Goal: Task Accomplishment & Management: Manage account settings

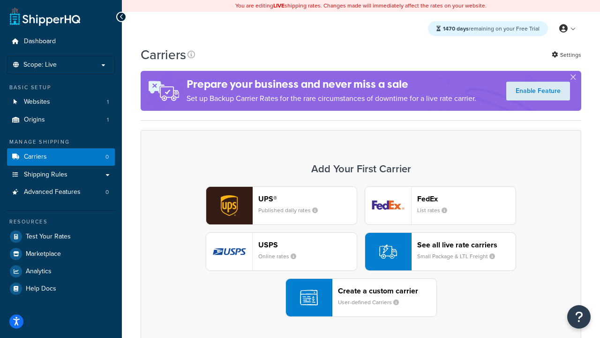
click at [361, 251] on div "UPS® Published daily rates FedEx List rates USPS Online rates See all live rate…" at bounding box center [360, 251] width 421 height 130
click at [466, 198] on header "FedEx" at bounding box center [466, 198] width 98 height 9
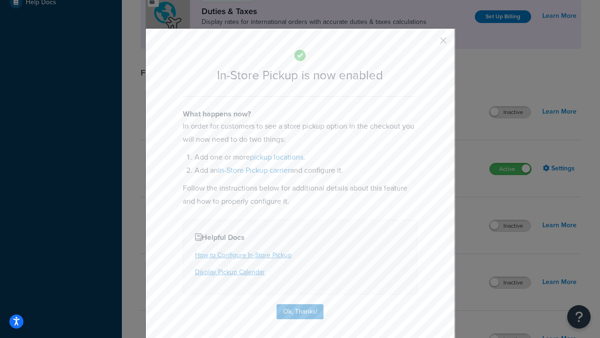
click at [429, 44] on button "button" at bounding box center [429, 44] width 2 height 2
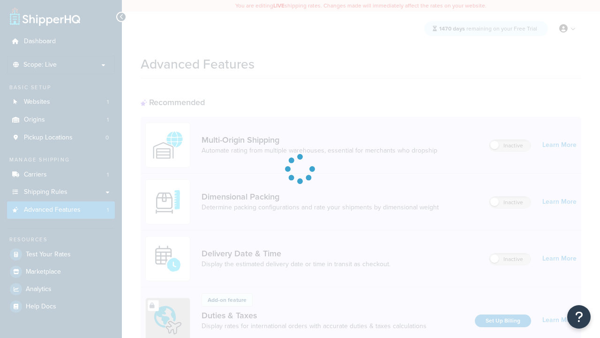
scroll to position [304, 0]
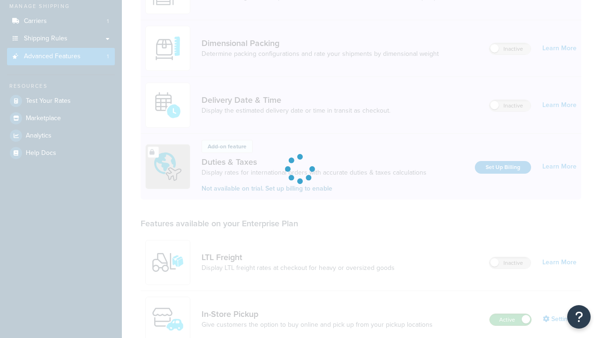
click at [511, 314] on label "Active" at bounding box center [510, 319] width 41 height 11
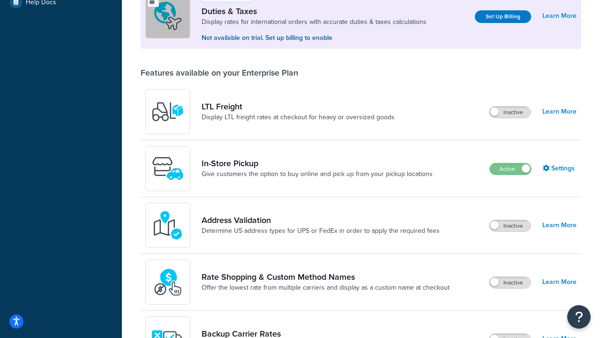
scroll to position [286, 0]
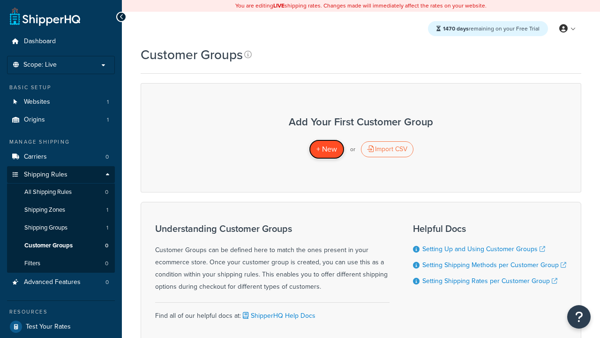
click at [326, 149] on span "+ New" at bounding box center [326, 148] width 21 height 11
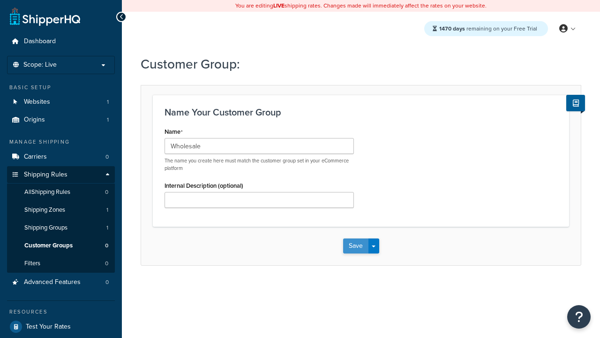
type input "Wholesale"
click at [355, 246] on button "Save" at bounding box center [355, 245] width 25 height 15
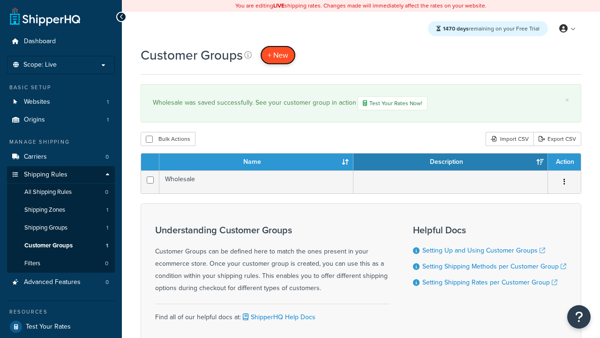
click at [278, 55] on span "+ New" at bounding box center [278, 55] width 21 height 11
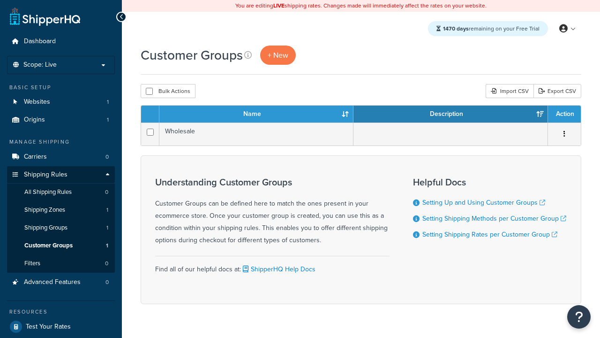
click at [256, 114] on th "Name" at bounding box center [256, 113] width 194 height 17
click at [451, 114] on th "Description" at bounding box center [450, 113] width 195 height 17
click at [564, 114] on th "Action" at bounding box center [564, 113] width 33 height 17
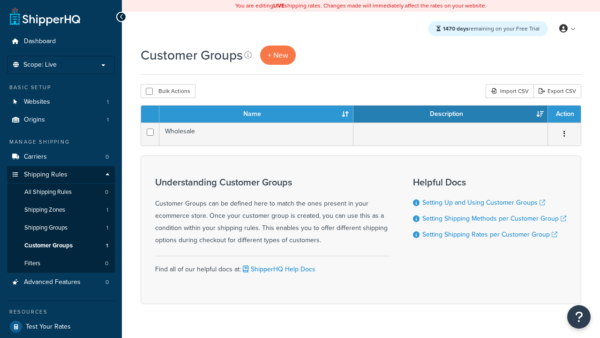
click at [564, 114] on th "Action" at bounding box center [564, 113] width 33 height 17
click at [248, 55] on icon at bounding box center [248, 55] width 8 height 8
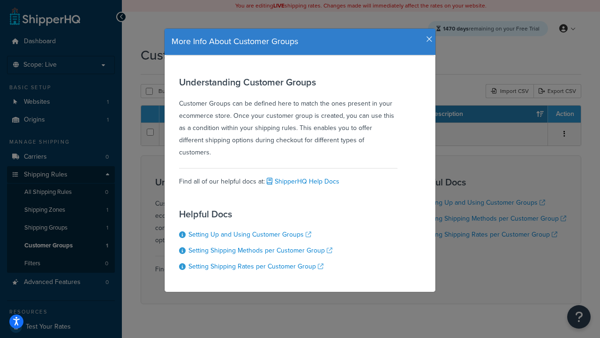
click at [427, 36] on icon "button" at bounding box center [429, 39] width 7 height 8
